Goal: Task Accomplishment & Management: Use online tool/utility

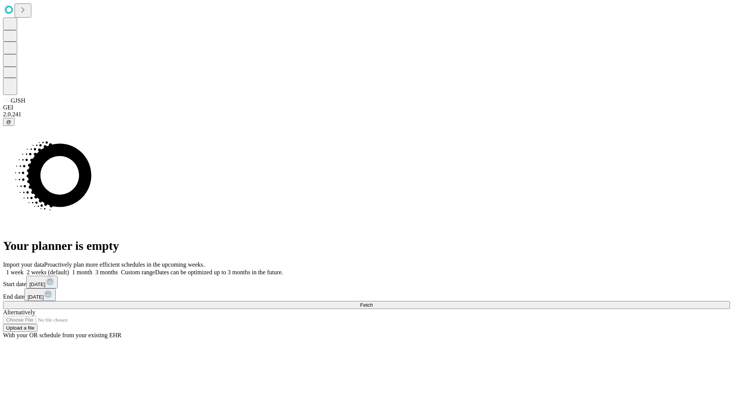
click at [372, 302] on span "Fetch" at bounding box center [366, 305] width 13 height 6
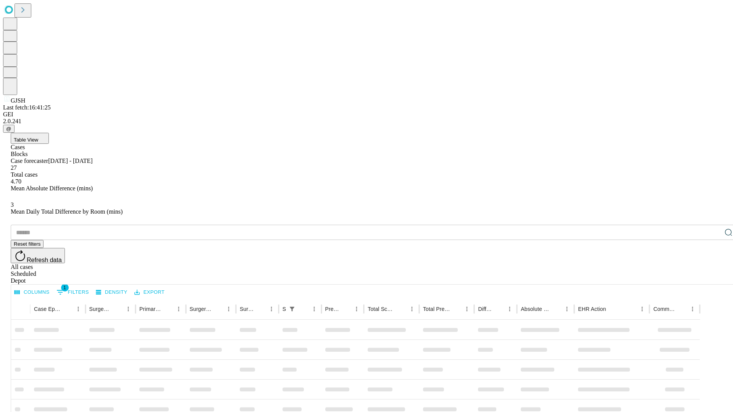
click at [713, 277] on div "Depot" at bounding box center [374, 280] width 727 height 7
